Goal: Book appointment/travel/reservation

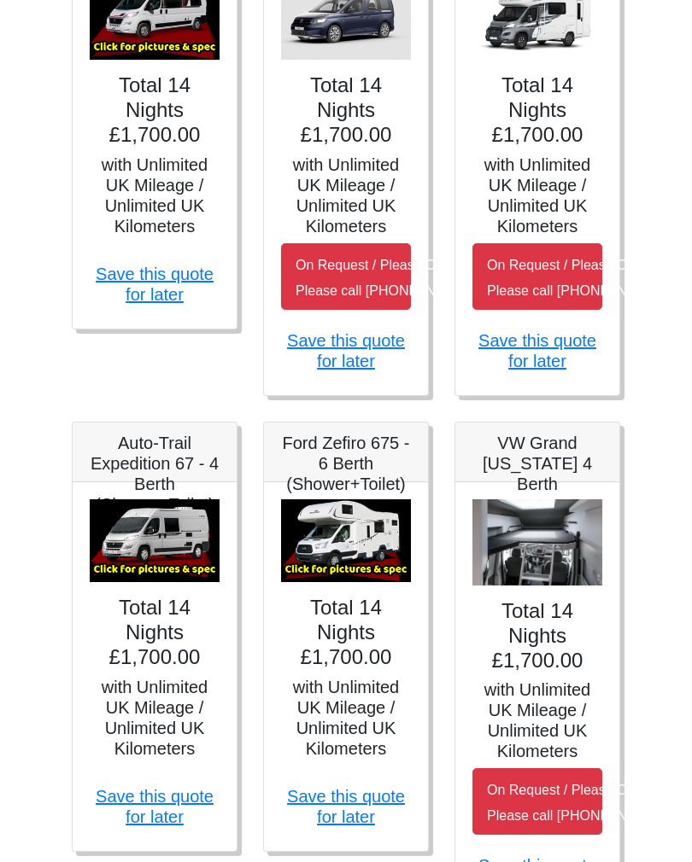
scroll to position [469, 3]
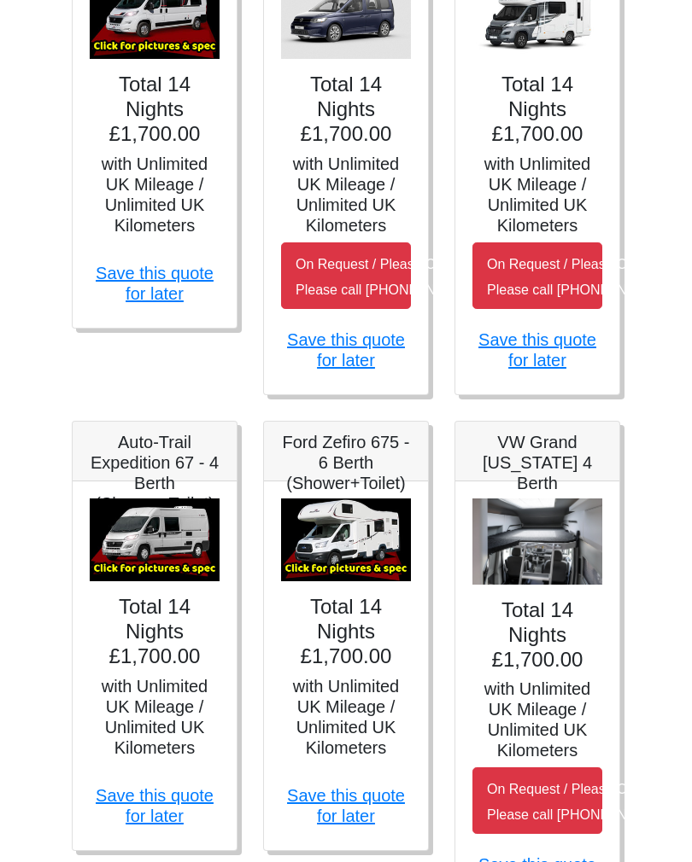
click at [351, 567] on img at bounding box center [346, 542] width 130 height 84
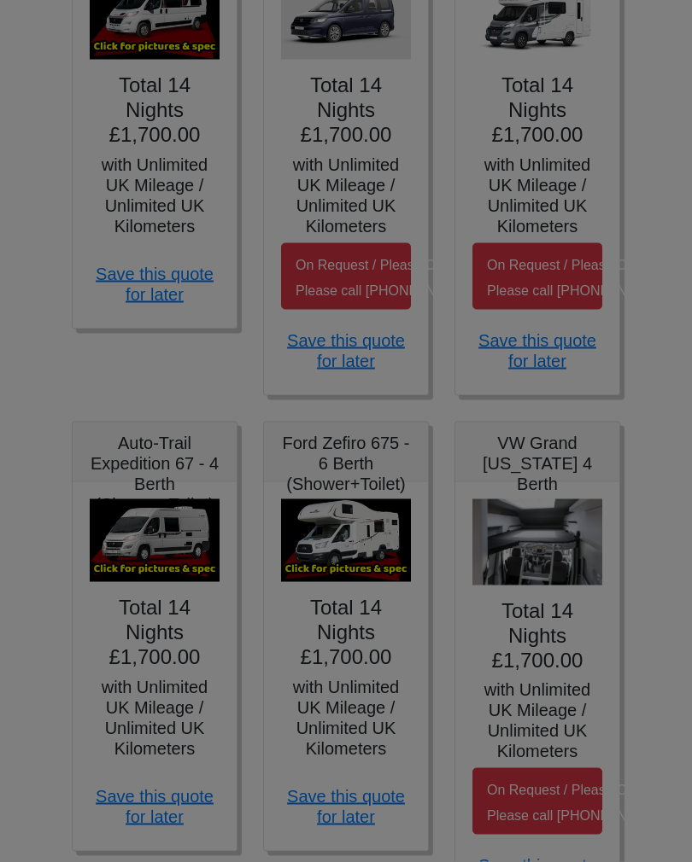
scroll to position [470, 3]
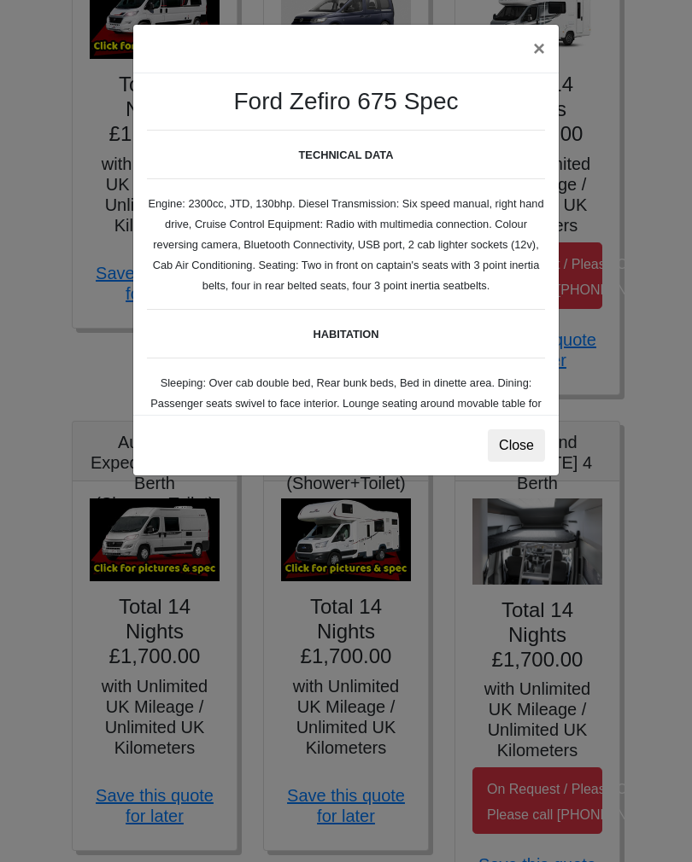
click at [517, 451] on button "Close" at bounding box center [516, 446] width 57 height 32
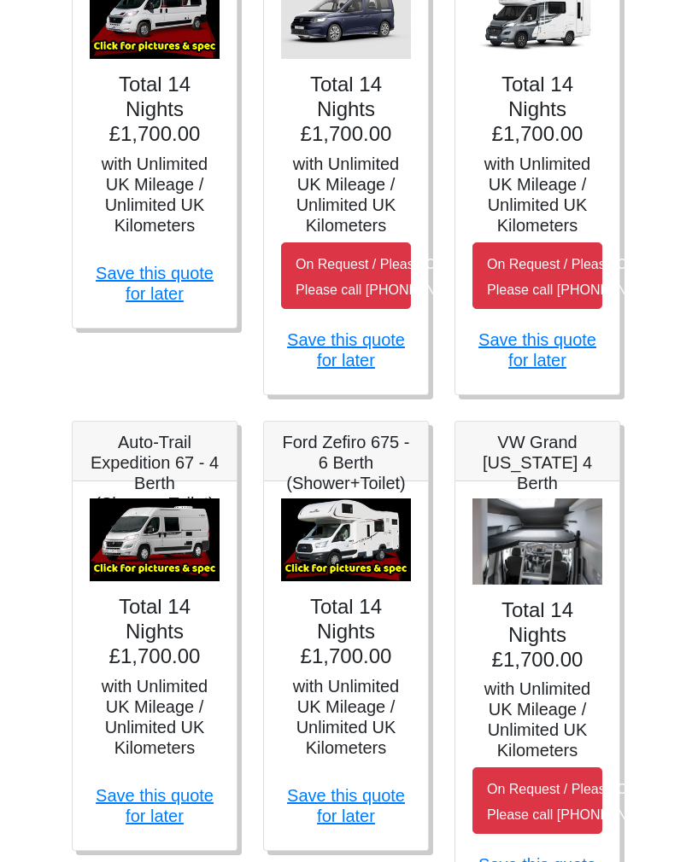
click at [365, 561] on img at bounding box center [346, 541] width 130 height 84
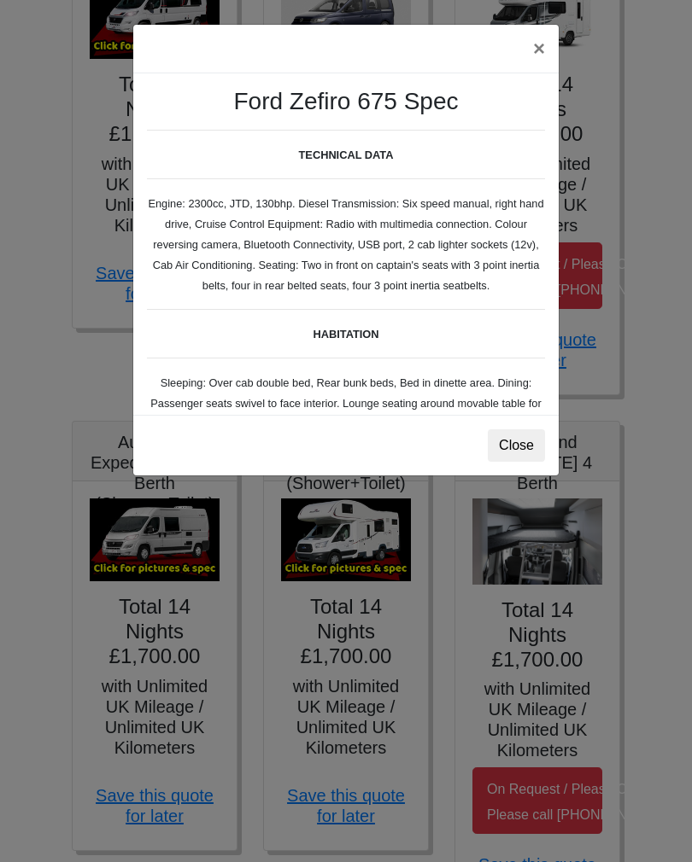
click at [371, 161] on b "TECHNICAL DATA" at bounding box center [346, 155] width 95 height 13
click at [543, 56] on button "×" at bounding box center [538, 49] width 39 height 48
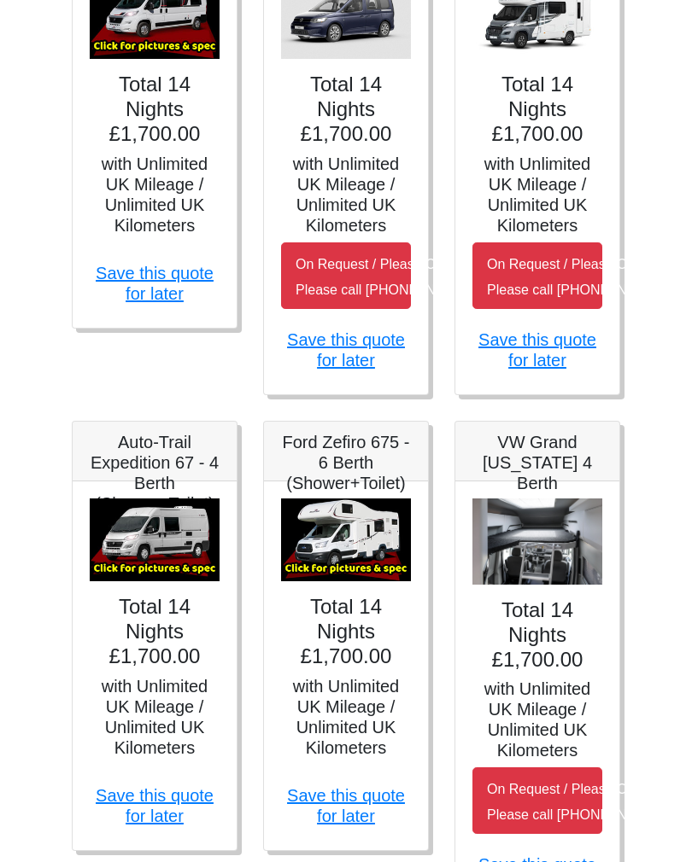
click at [384, 637] on h4 "Total 14 Nights £1,700.00" at bounding box center [346, 631] width 130 height 73
click at [364, 581] on img at bounding box center [346, 541] width 130 height 84
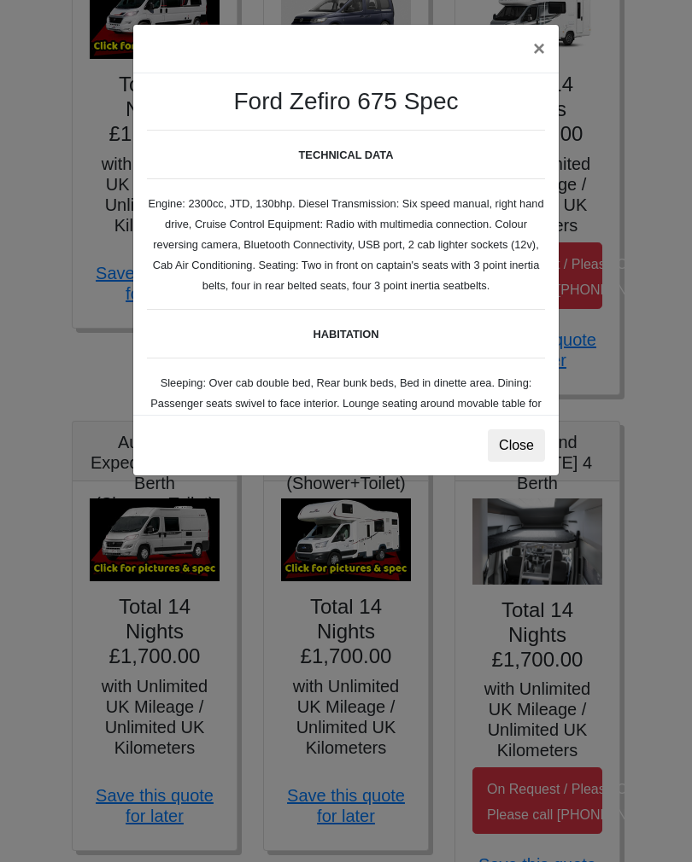
click at [363, 341] on b "HABITATION" at bounding box center [346, 334] width 66 height 13
click at [355, 341] on b "HABITATION" at bounding box center [346, 334] width 66 height 13
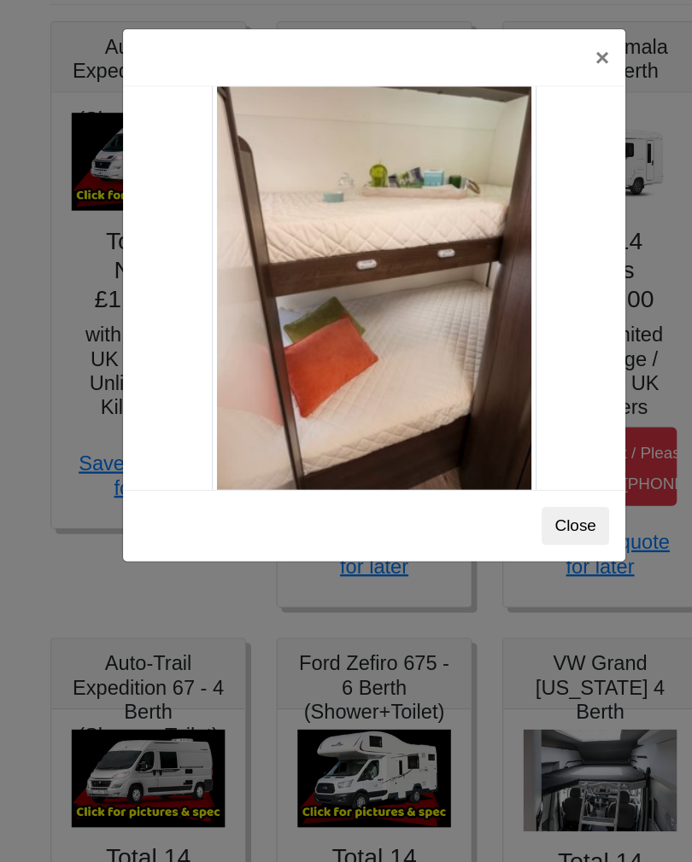
scroll to position [321, 0]
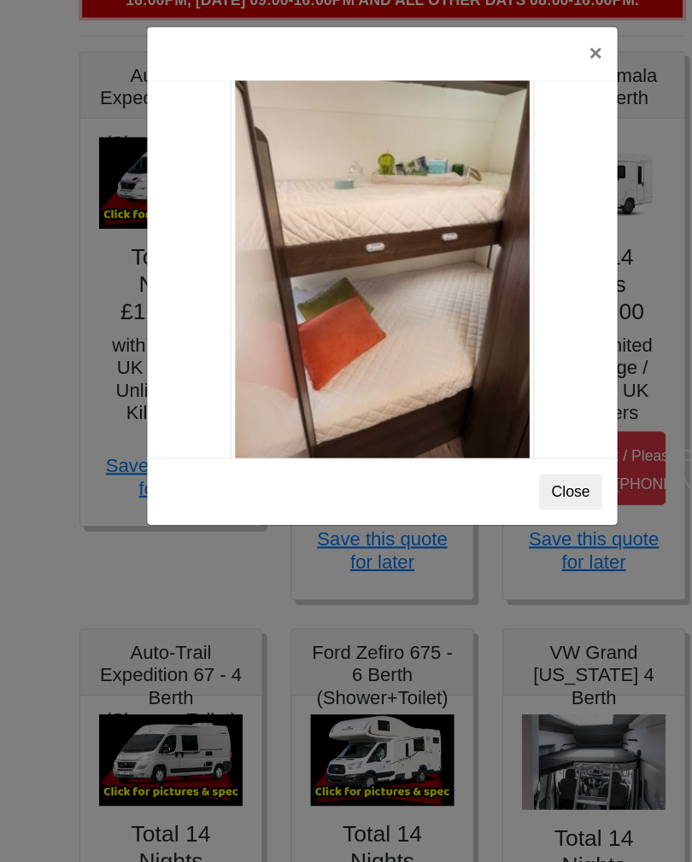
click at [550, 60] on button "×" at bounding box center [538, 49] width 39 height 48
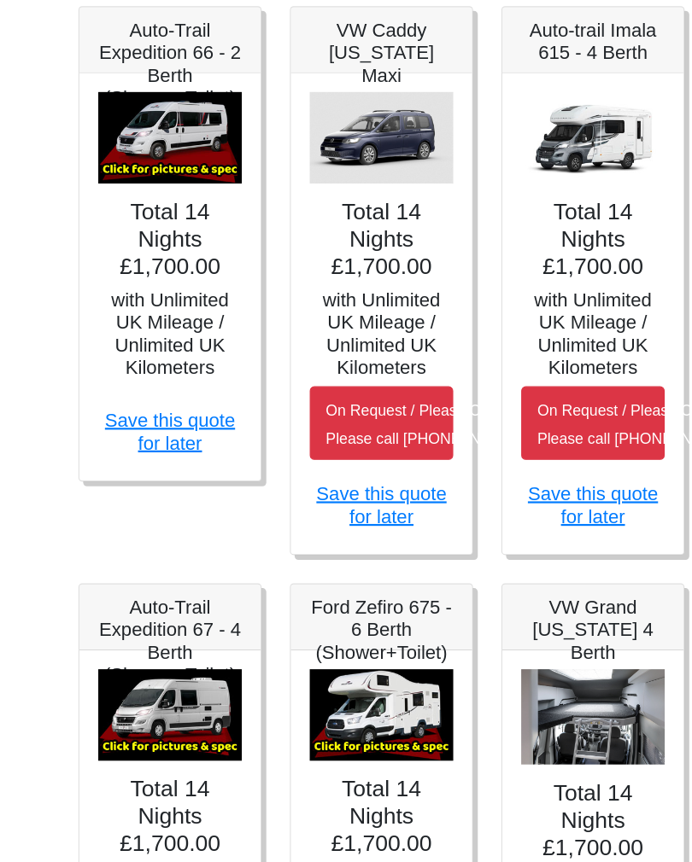
scroll to position [362, 0]
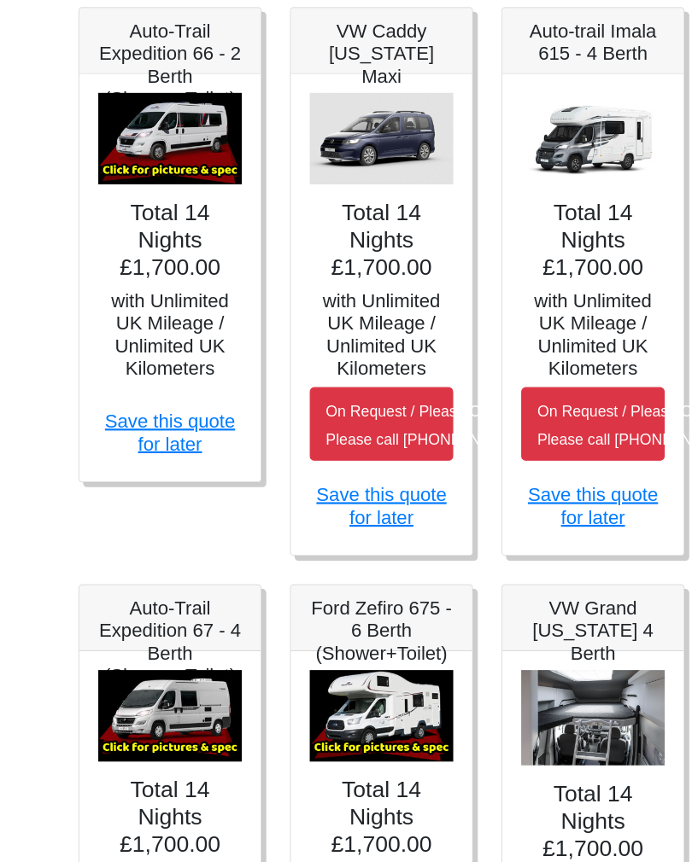
click at [547, 155] on img at bounding box center [537, 126] width 130 height 84
click at [546, 405] on small "On Request / Please Call Us Please call [PHONE_NUMBER]" at bounding box center [583, 385] width 193 height 40
click at [555, 477] on link "Save this quote for later" at bounding box center [537, 457] width 118 height 39
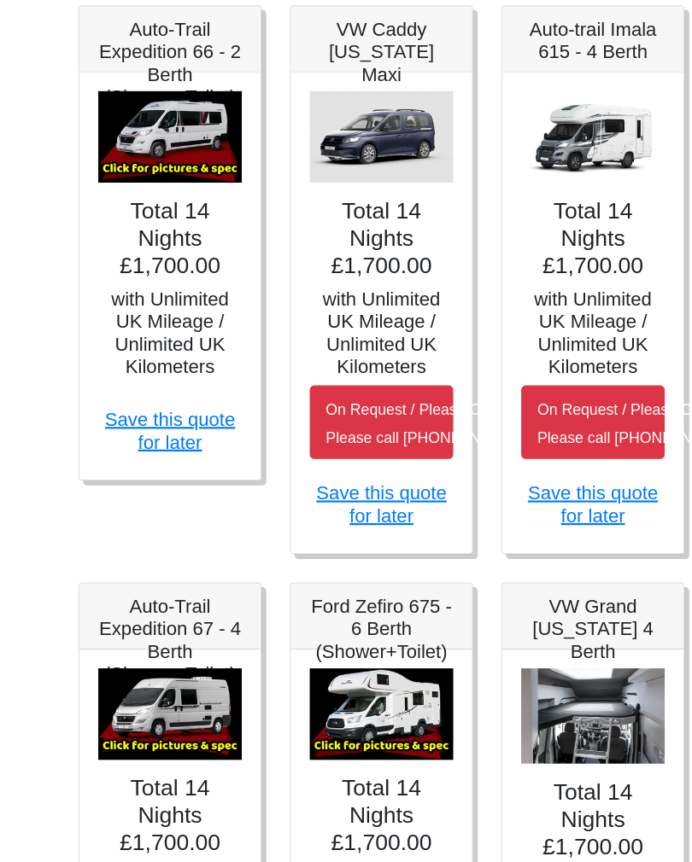
click at [545, 161] on img at bounding box center [537, 126] width 130 height 84
click at [553, 318] on h5 "with Unlimited UK Mileage / Unlimited UK Kilometers" at bounding box center [537, 302] width 130 height 82
click at [551, 167] on img at bounding box center [537, 126] width 130 height 84
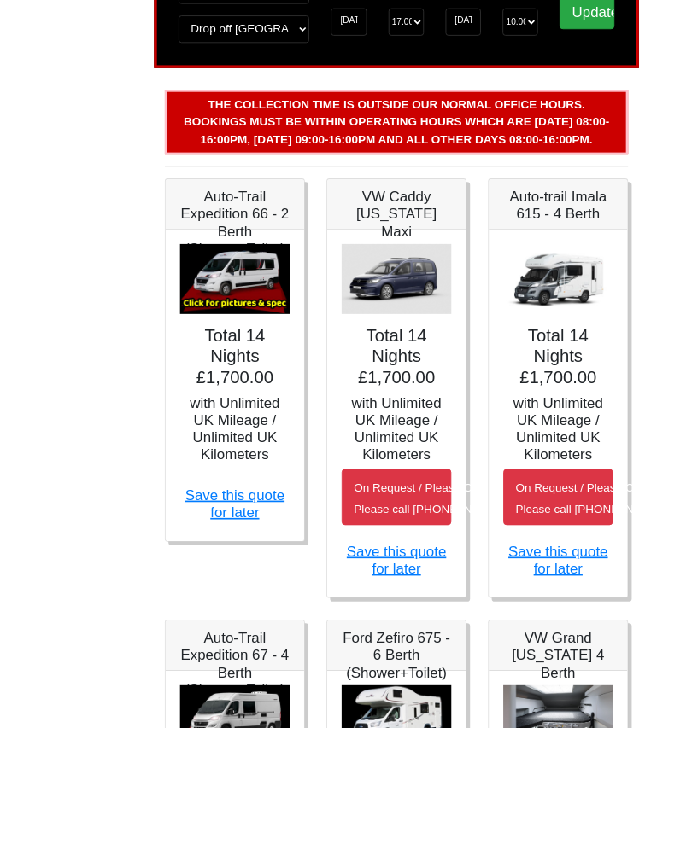
scroll to position [308, 0]
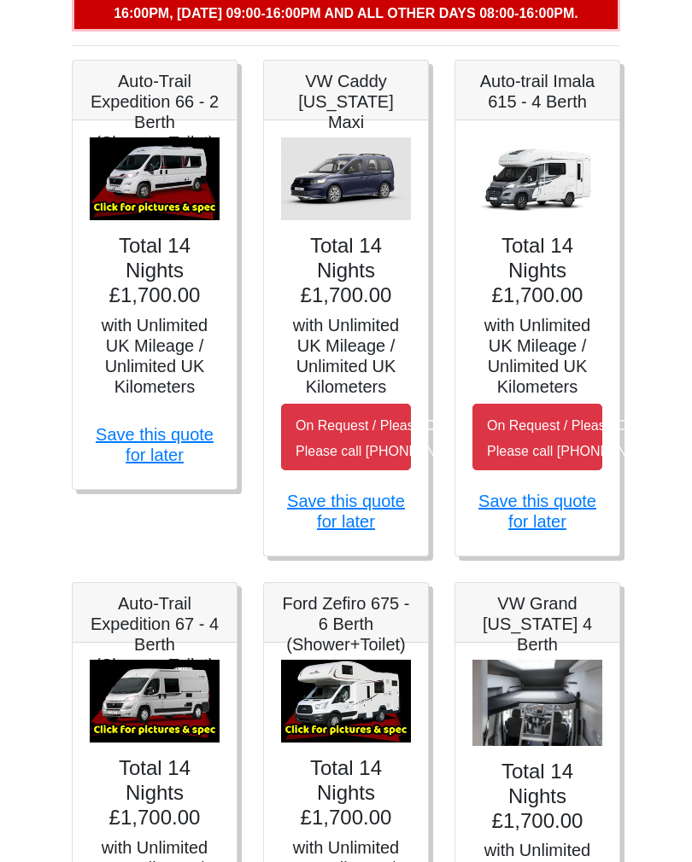
click at [375, 723] on img at bounding box center [346, 702] width 130 height 84
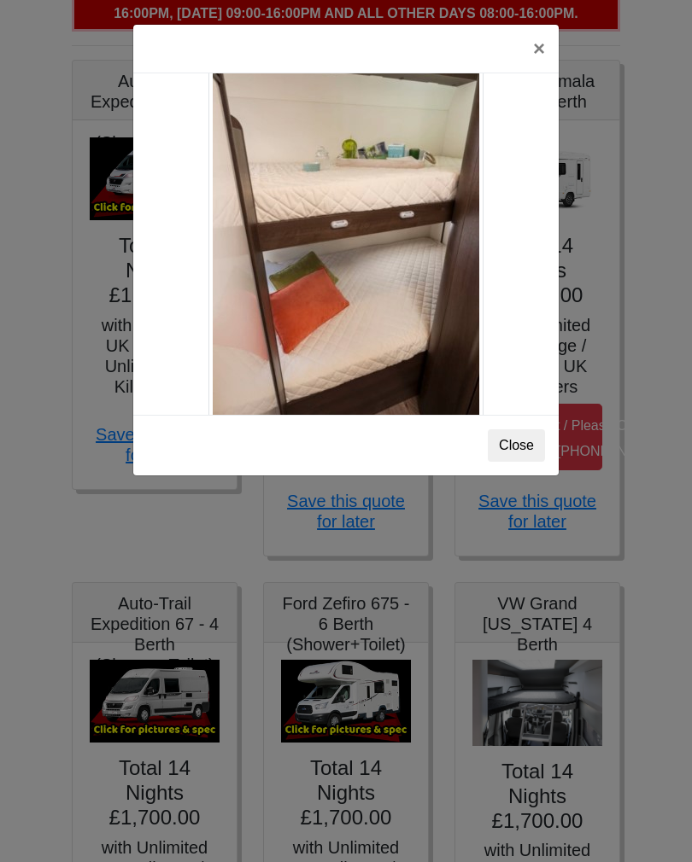
click at [443, 342] on img at bounding box center [345, 213] width 275 height 418
click at [177, 728] on div "× Ford Zefiro 675 Spec TECHNICAL DATA Engine: 2300cc, JTD, 130bhp. Diesel Trans…" at bounding box center [346, 431] width 692 height 862
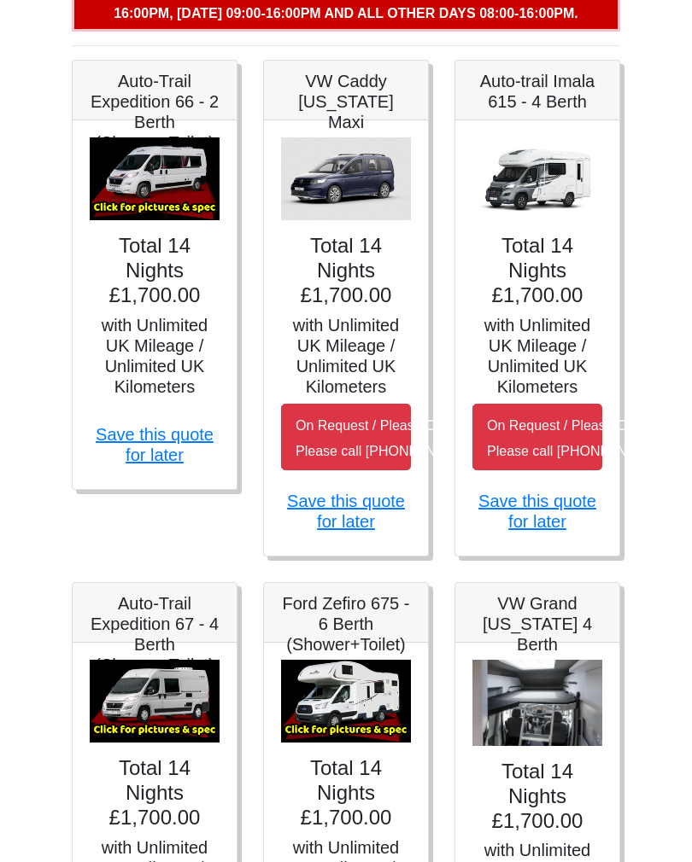
click at [158, 723] on img at bounding box center [155, 702] width 130 height 84
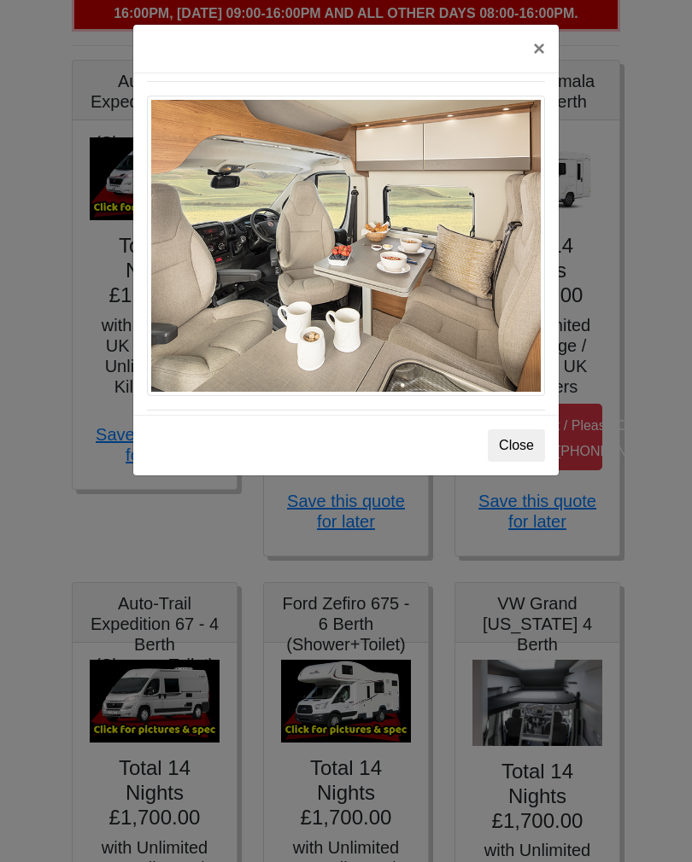
scroll to position [814, 0]
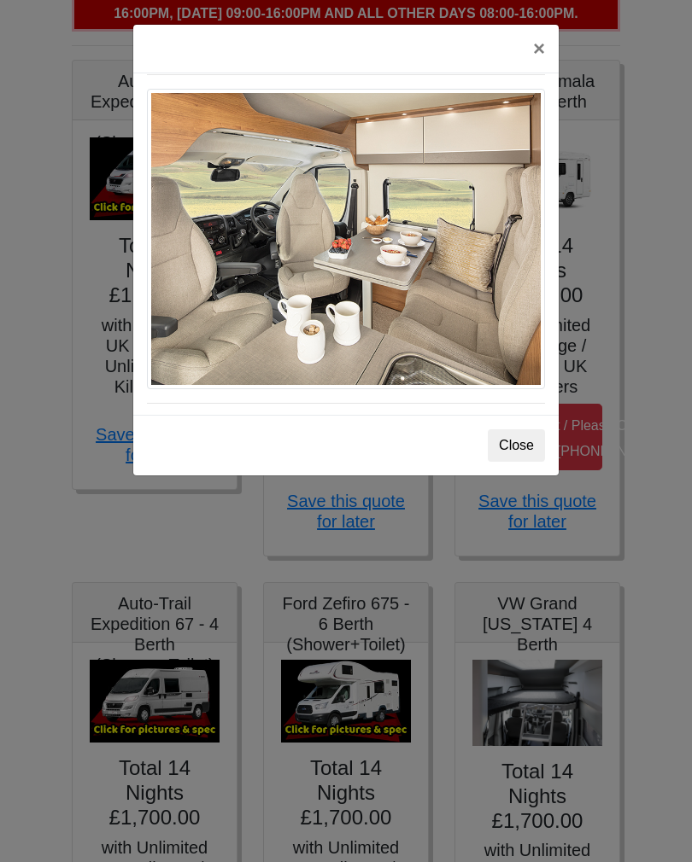
click at [422, 256] on img at bounding box center [346, 239] width 398 height 301
click at [431, 282] on img at bounding box center [346, 239] width 398 height 301
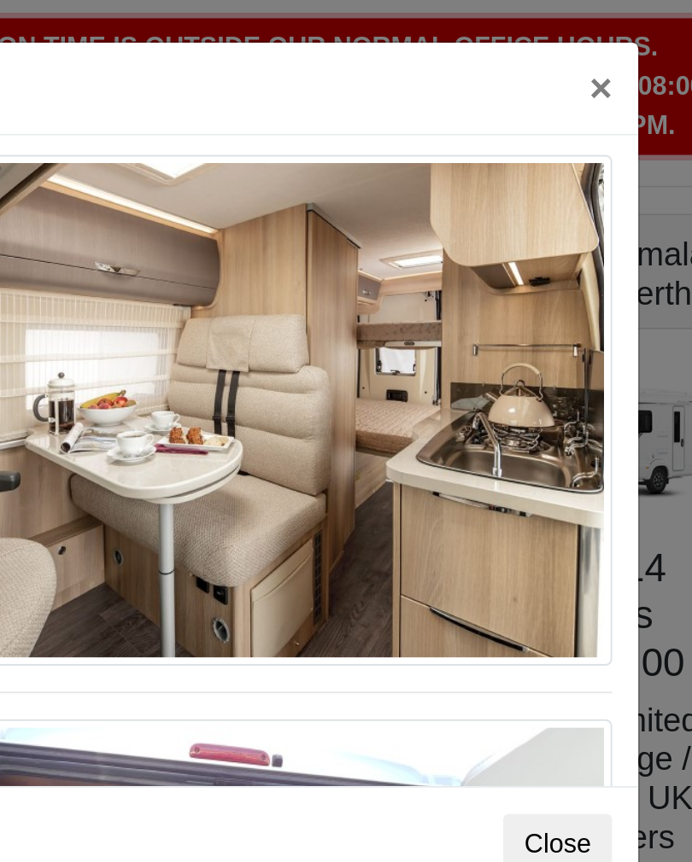
scroll to position [1149, 0]
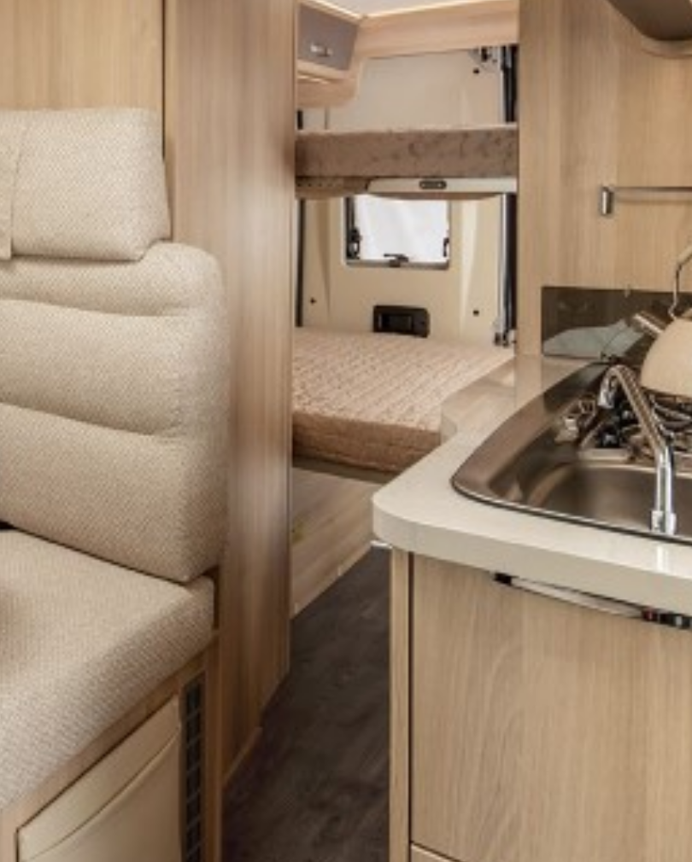
click at [147, 83] on img at bounding box center [346, 217] width 398 height 268
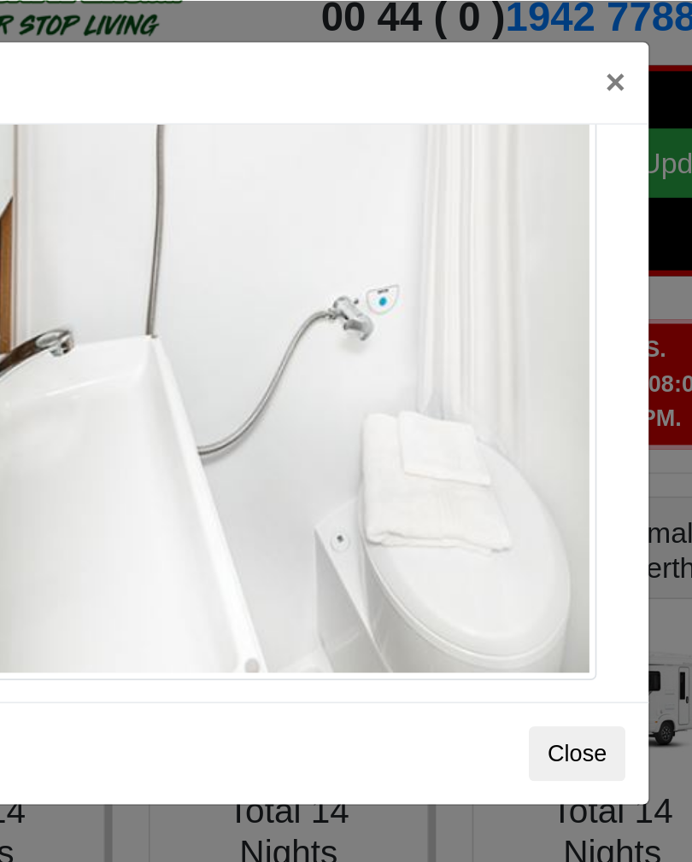
scroll to position [0, 0]
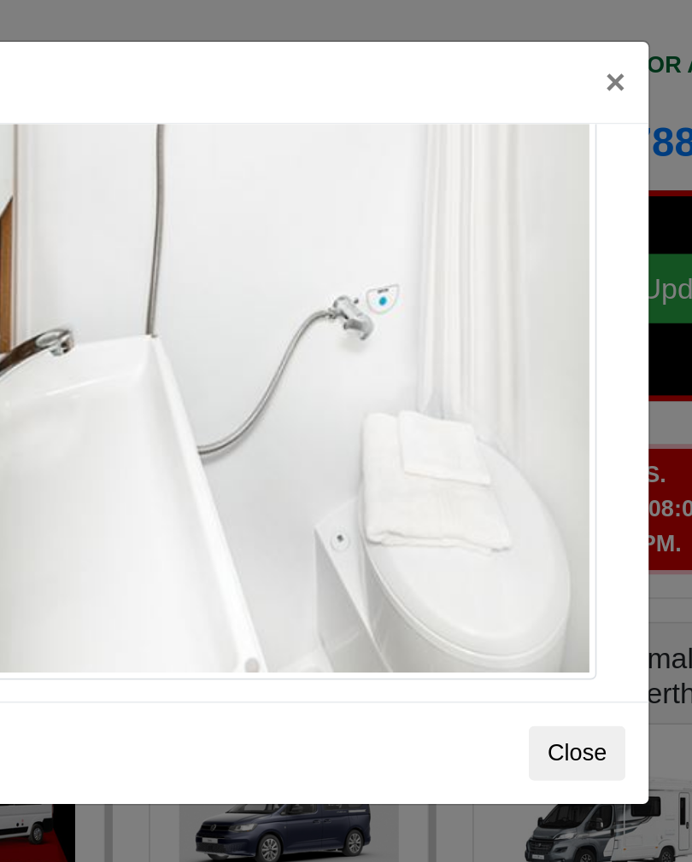
click at [488, 442] on button "Close" at bounding box center [516, 446] width 57 height 32
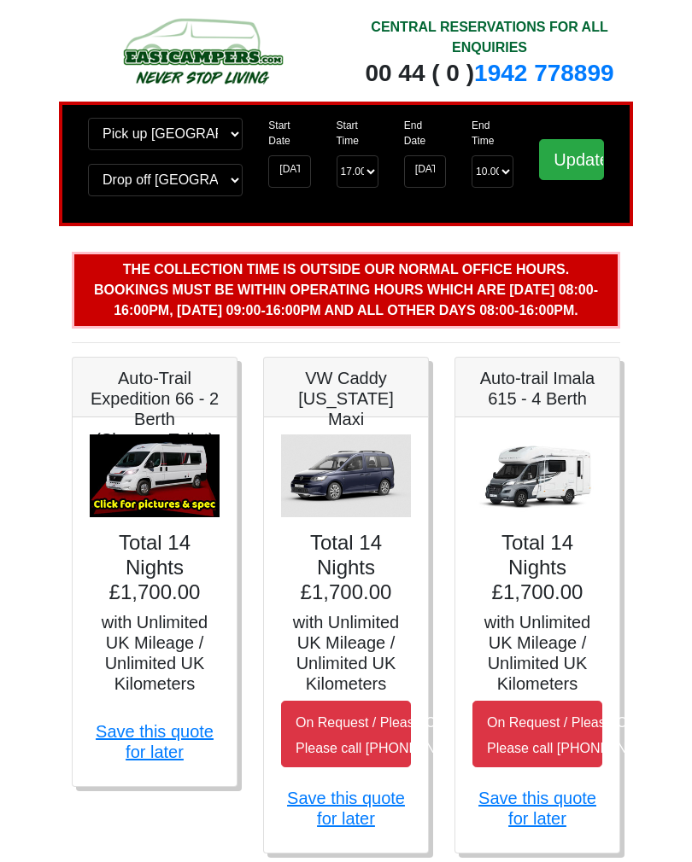
scroll to position [0, 3]
